Goal: Task Accomplishment & Management: Use online tool/utility

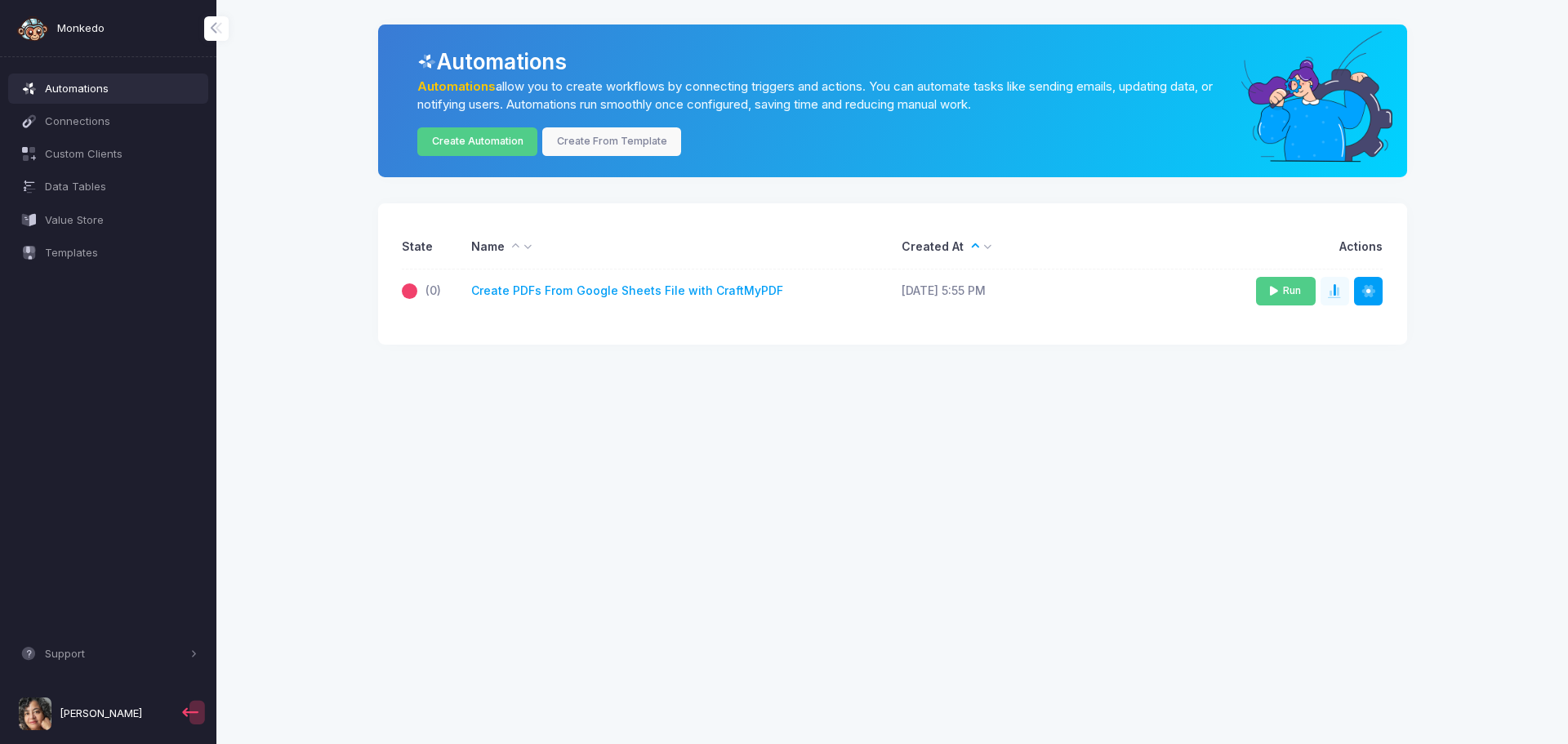
click at [1275, 288] on icon at bounding box center [1274, 291] width 8 height 11
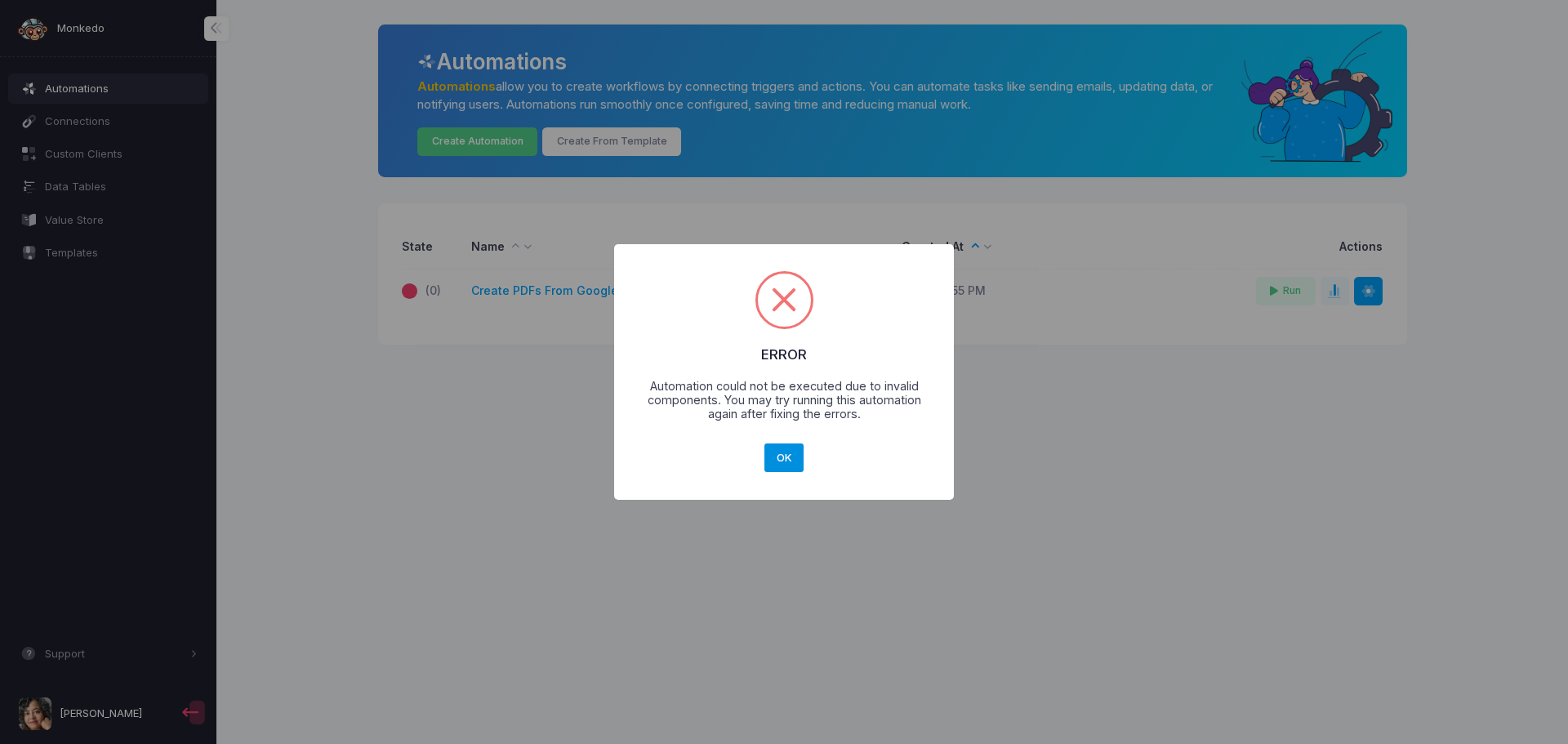
click at [785, 466] on button "OK" at bounding box center [784, 459] width 39 height 30
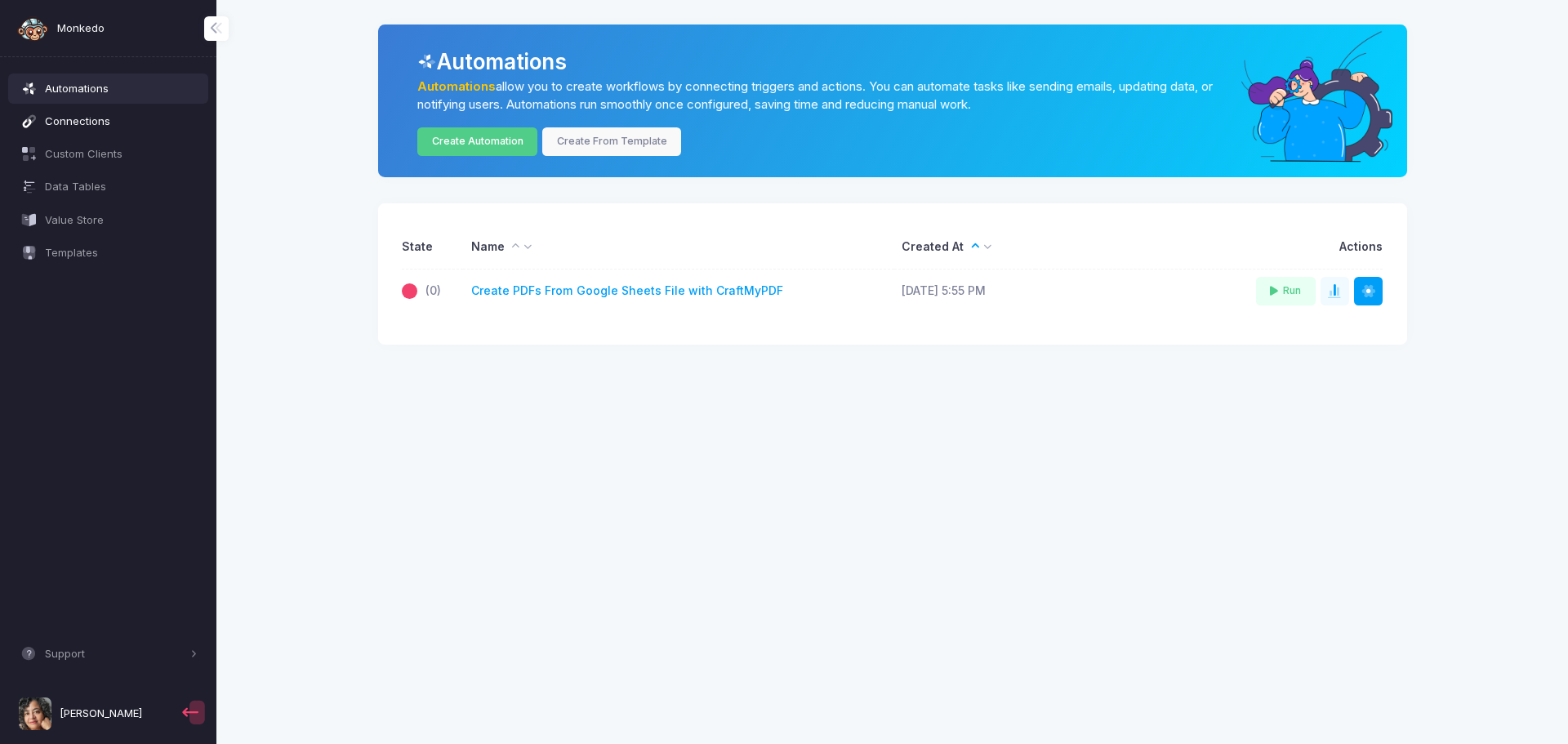
click at [114, 127] on span "Connections" at bounding box center [121, 121] width 153 height 16
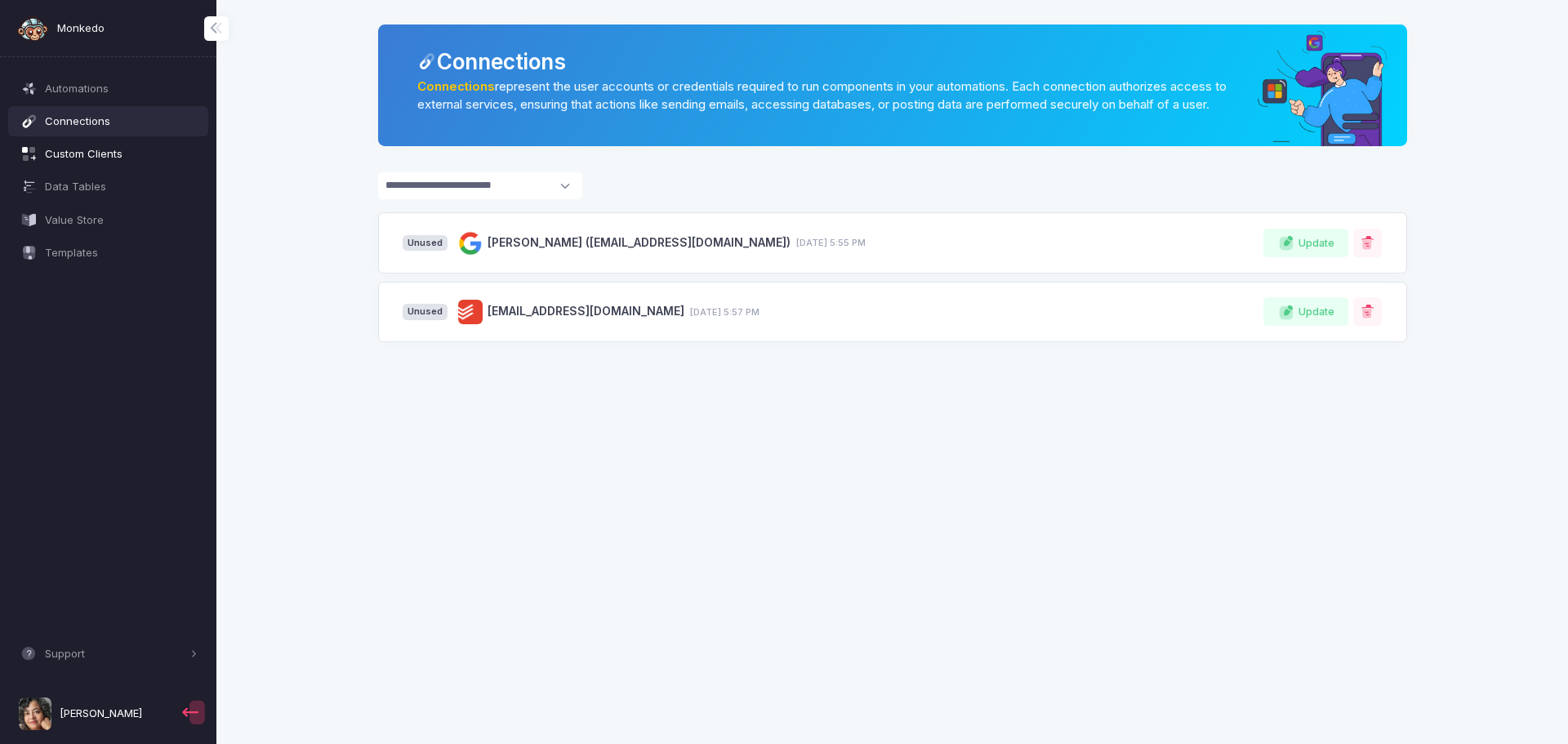
click at [106, 160] on span "Custom Clients" at bounding box center [121, 154] width 153 height 16
click at [108, 158] on span "Custom Clients" at bounding box center [121, 154] width 153 height 16
click at [101, 186] on span "Data Tables" at bounding box center [121, 187] width 153 height 16
click at [89, 254] on span "Templates" at bounding box center [121, 253] width 153 height 16
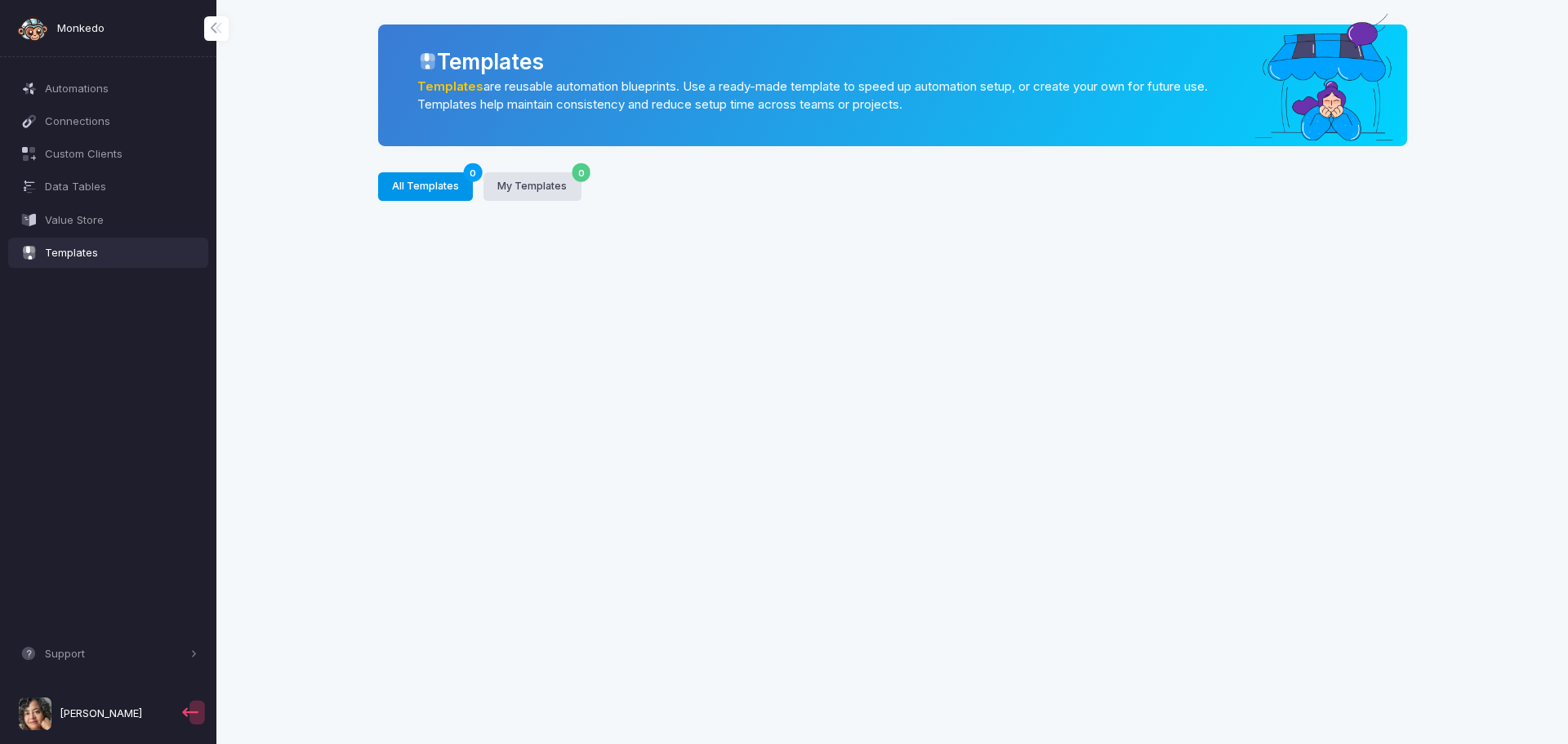
click at [80, 26] on span "Monkedo" at bounding box center [81, 29] width 48 height 16
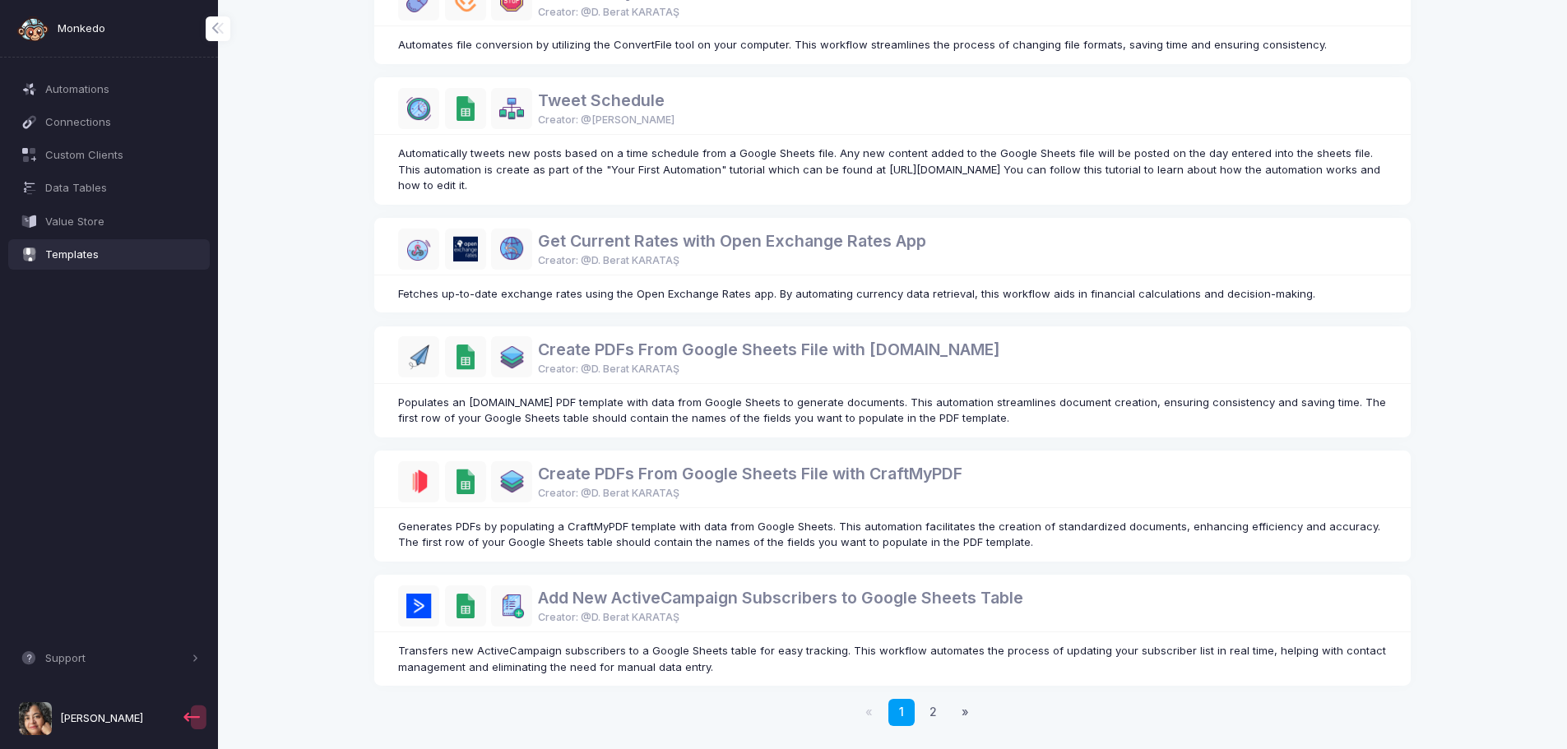
scroll to position [746, 0]
click at [930, 712] on link "2" at bounding box center [933, 711] width 27 height 27
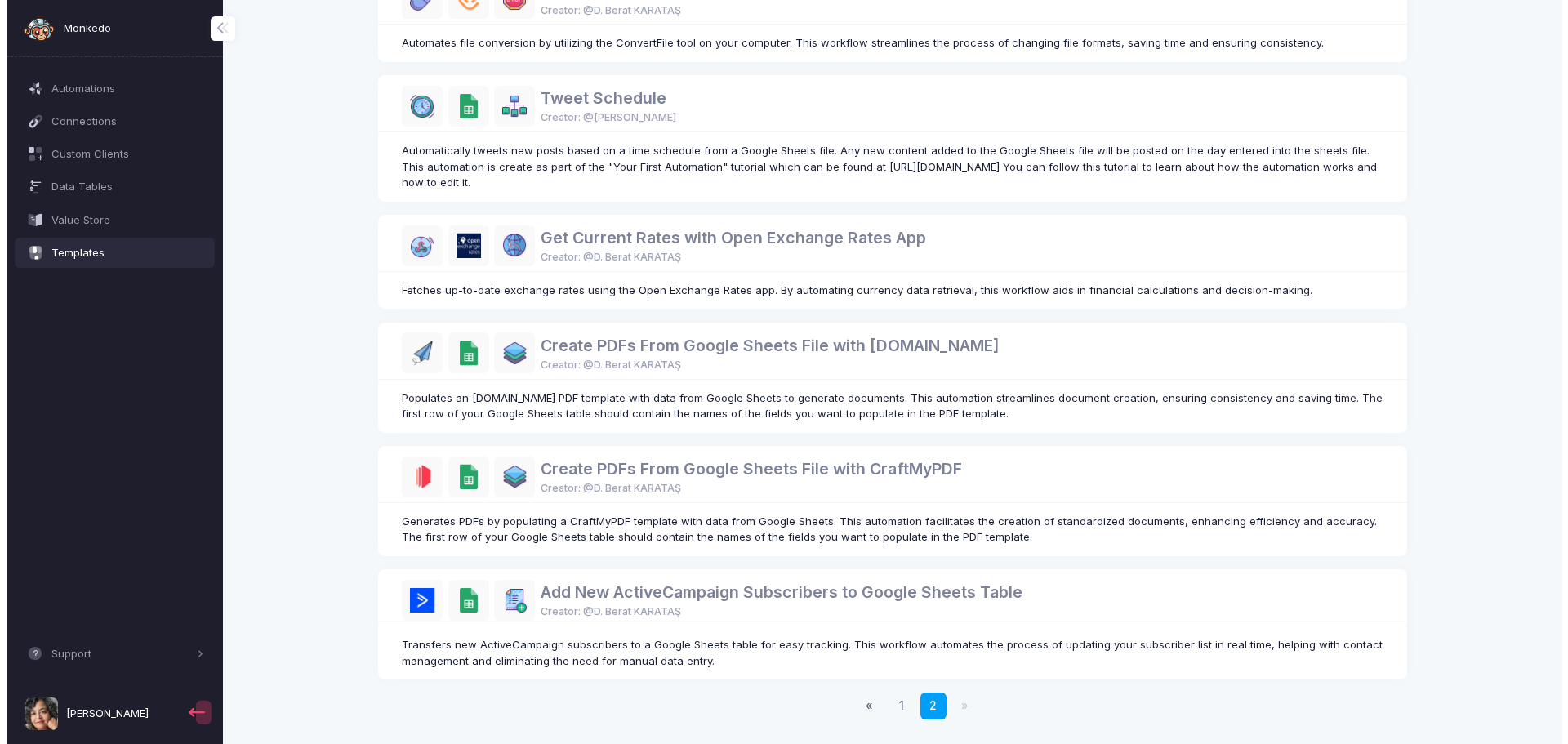
scroll to position [0, 0]
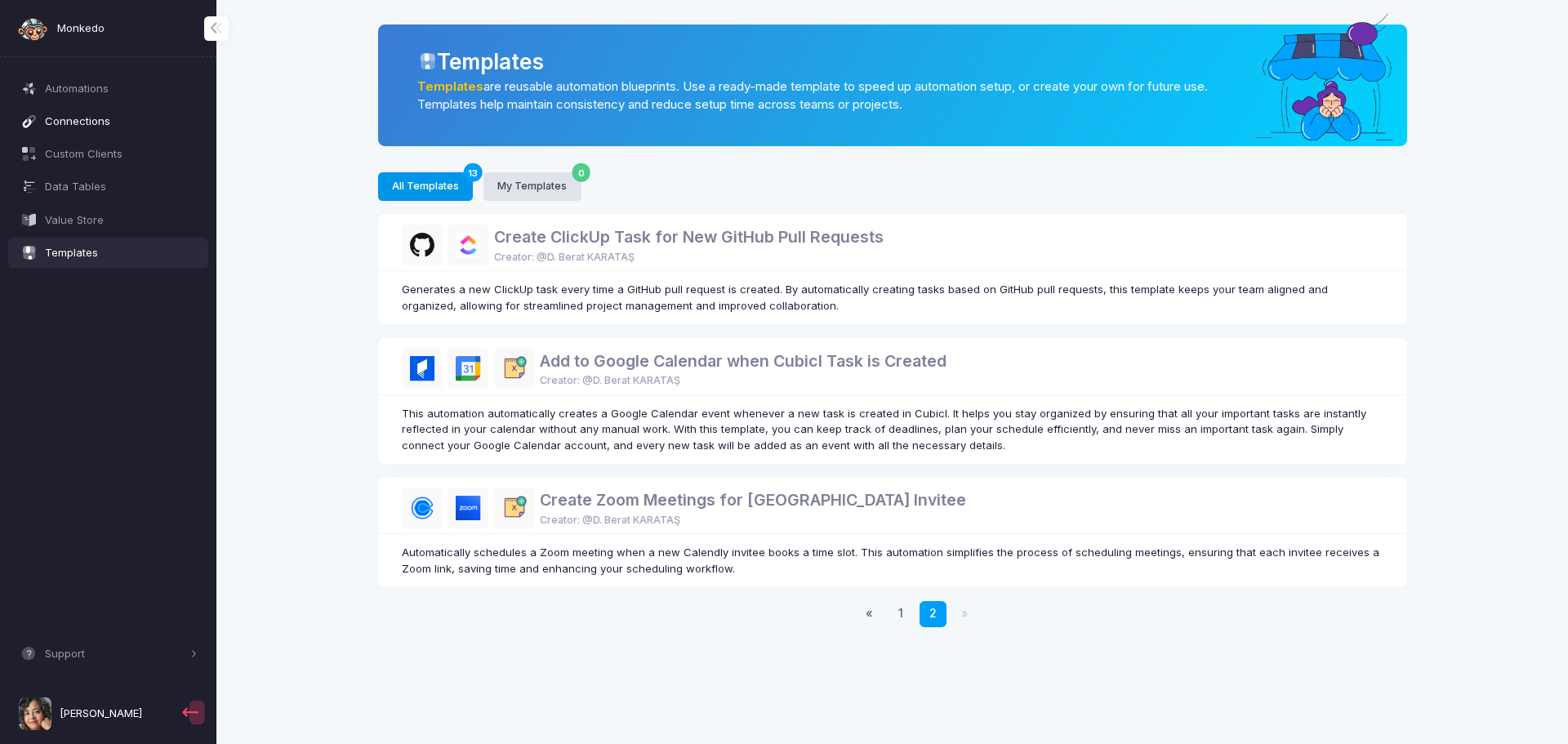
click at [81, 128] on span "Connections" at bounding box center [121, 121] width 153 height 16
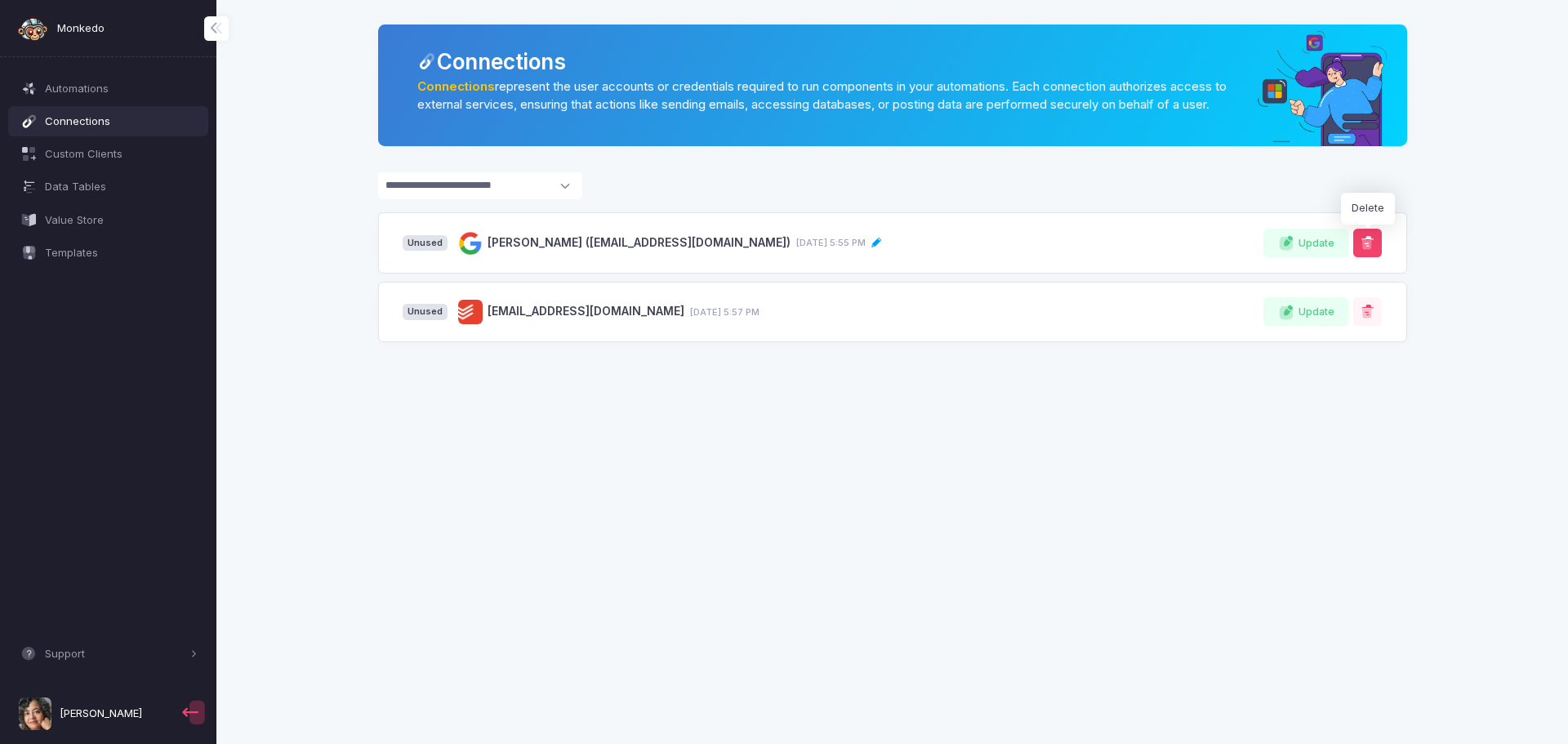
click at [1373, 251] on span at bounding box center [1367, 243] width 16 height 16
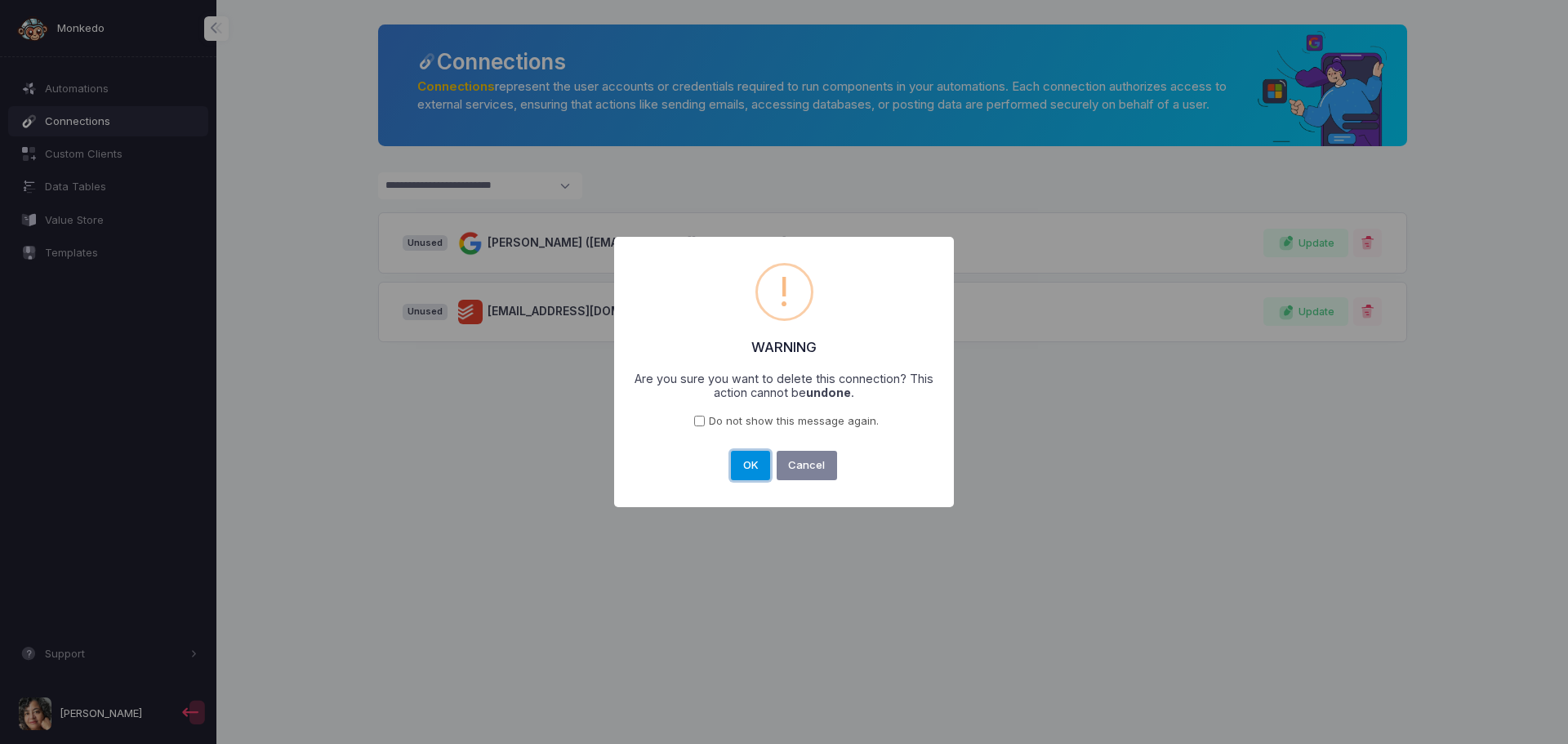
click at [753, 474] on button "OK" at bounding box center [750, 466] width 39 height 30
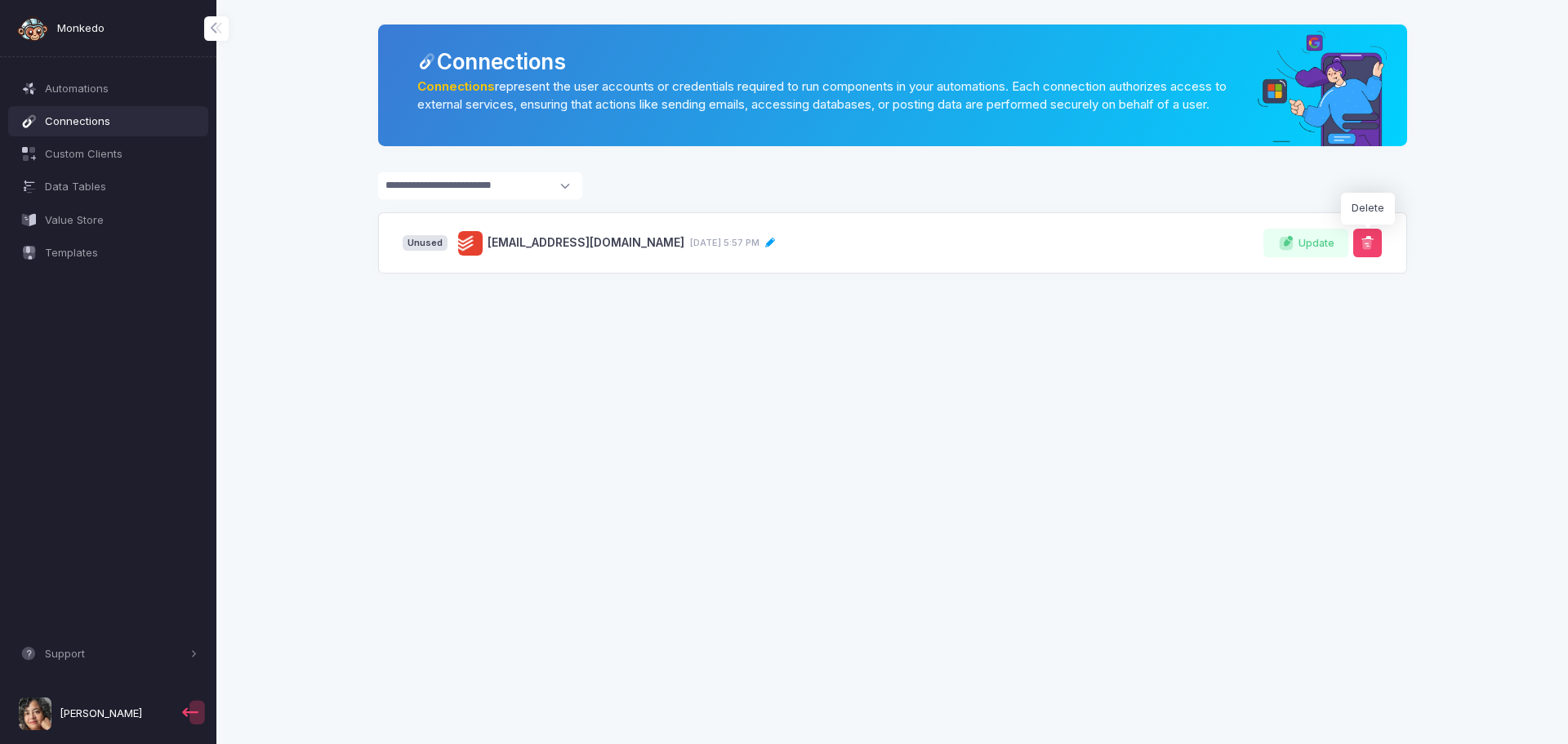
click at [1368, 251] on button at bounding box center [1367, 242] width 29 height 29
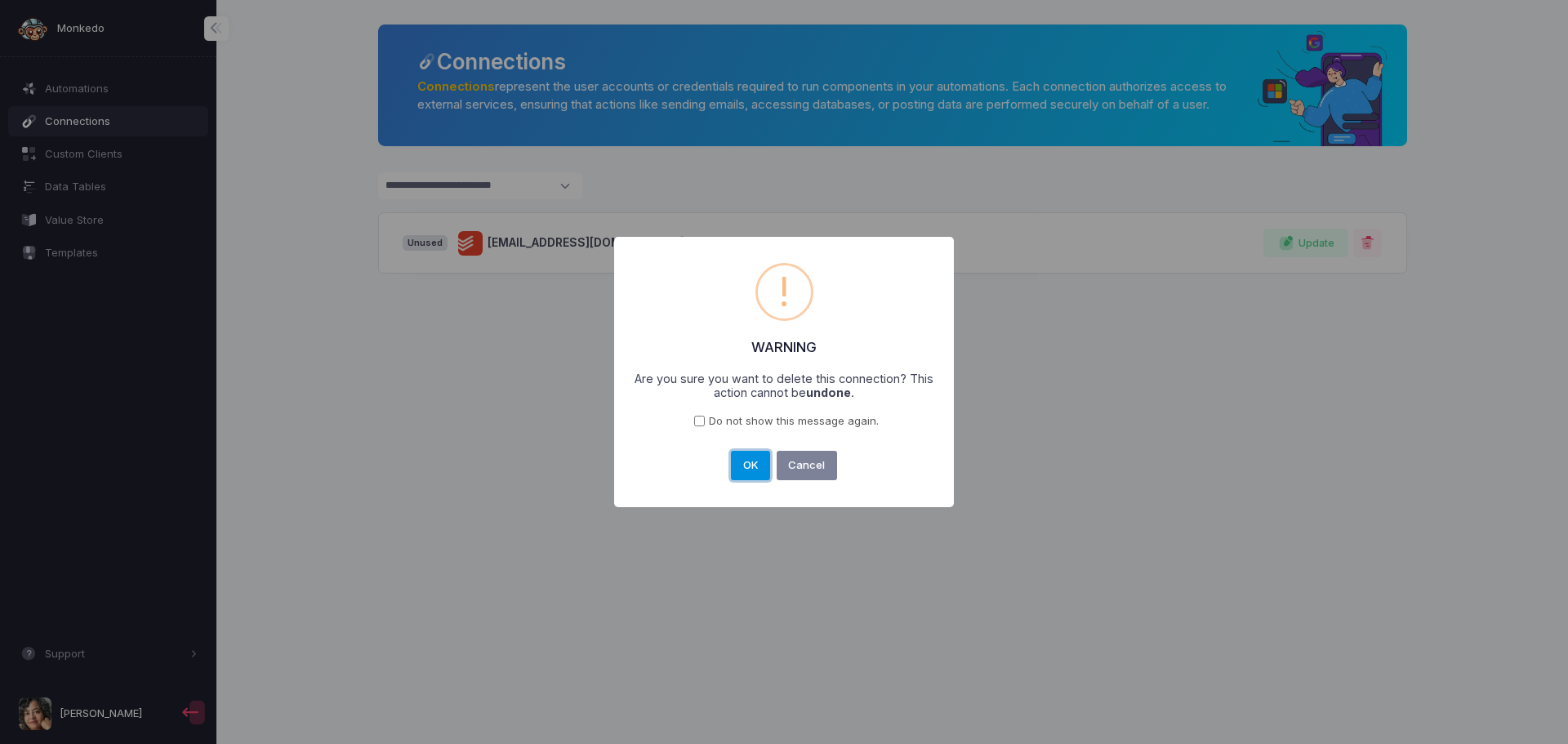
click at [750, 469] on button "OK" at bounding box center [750, 466] width 39 height 30
